Goal: Navigation & Orientation: Find specific page/section

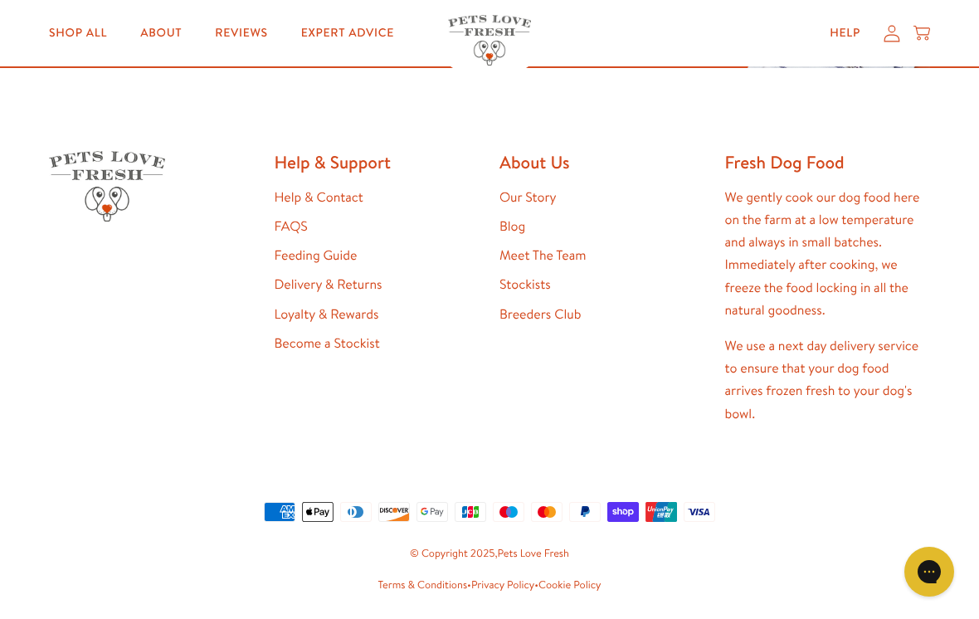
scroll to position [3132, 0]
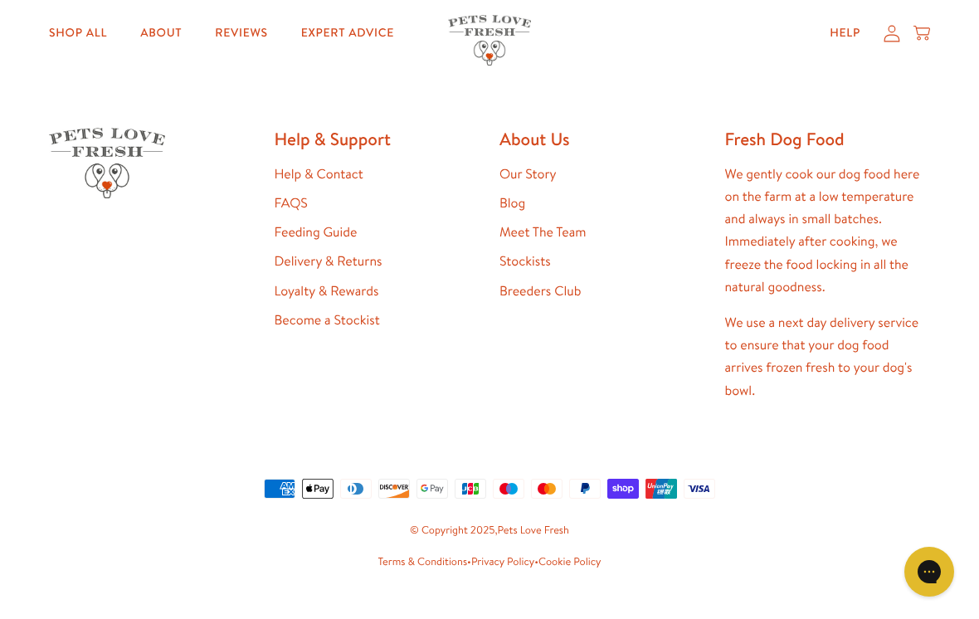
click at [345, 168] on link "Help & Contact" at bounding box center [319, 174] width 89 height 18
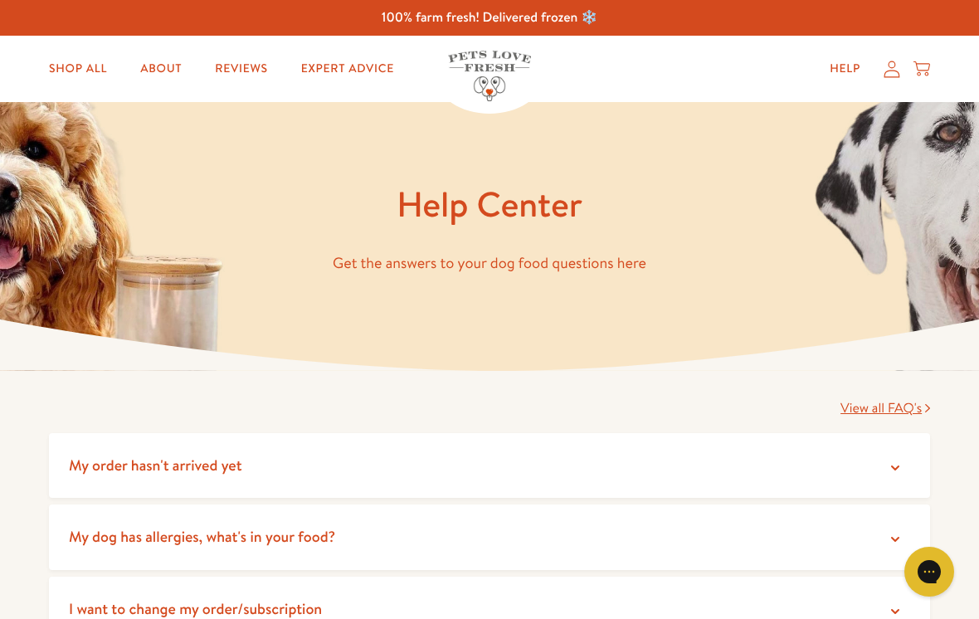
click at [146, 64] on link "About" at bounding box center [161, 68] width 68 height 33
